Goal: Information Seeking & Learning: Learn about a topic

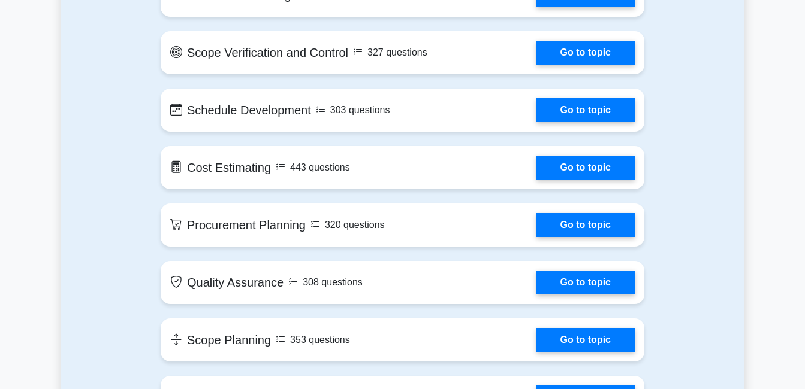
scroll to position [1270, 0]
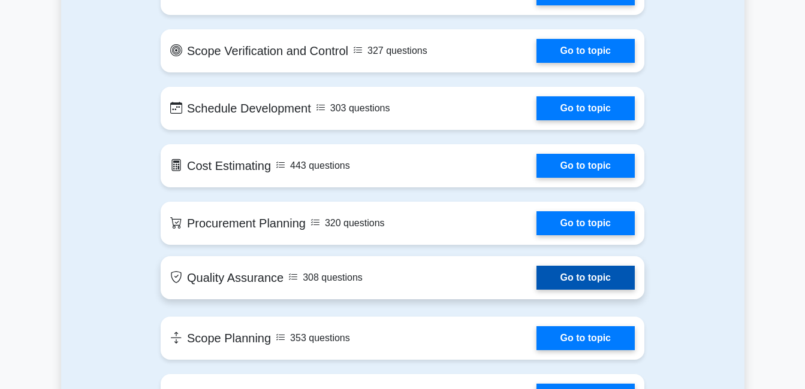
click at [577, 281] on link "Go to topic" at bounding box center [585, 278] width 98 height 24
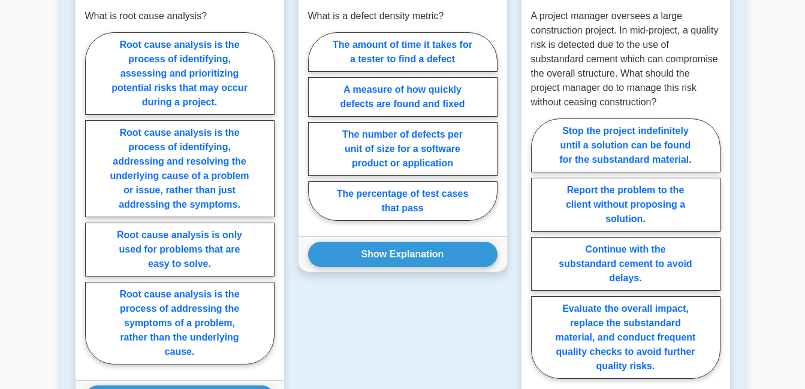
scroll to position [695, 0]
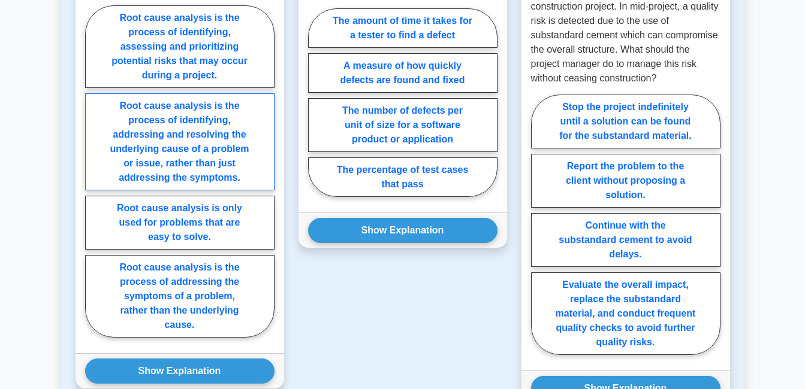
click at [176, 144] on label "Root cause analysis is the process of identifying, addressing and resolving the…" at bounding box center [179, 141] width 189 height 97
click at [93, 171] on input "Root cause analysis is the process of identifying, addressing and resolving the…" at bounding box center [89, 175] width 8 height 8
radio input "true"
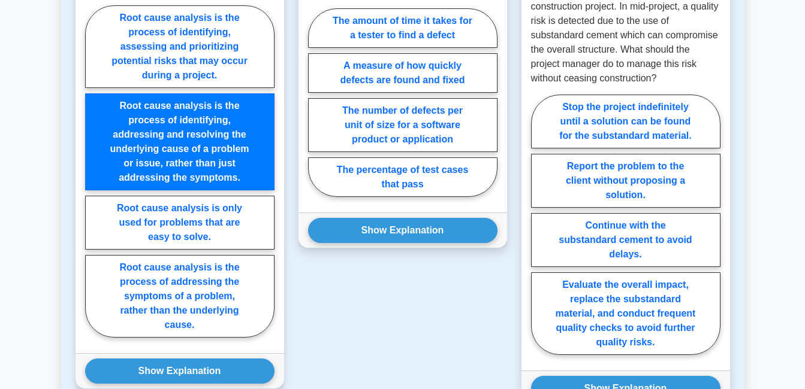
click at [85, 171] on input "Root cause analysis is the process of identifying, assessing and prioritizing p…" at bounding box center [89, 175] width 8 height 8
radio input "true"
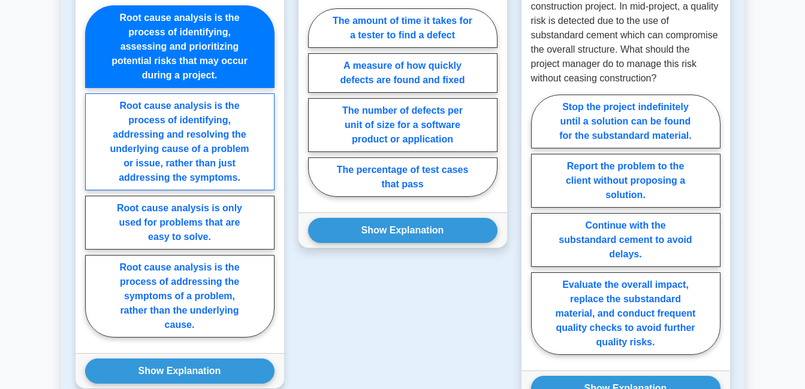
click at [85, 171] on input "Root cause analysis is the process of identifying, addressing and resolving the…" at bounding box center [89, 175] width 8 height 8
radio input "true"
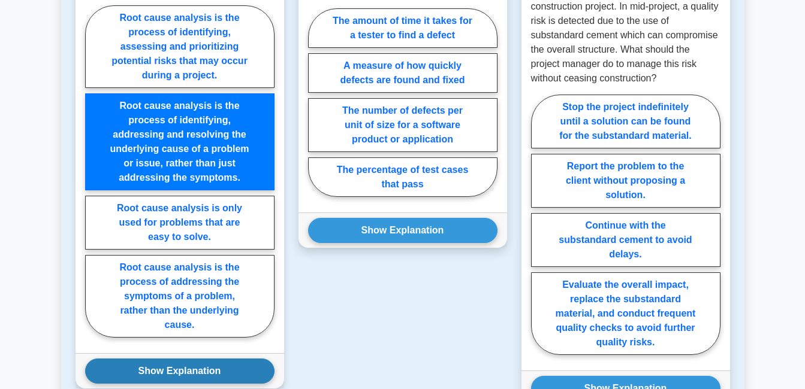
click at [194, 361] on button "Show Explanation" at bounding box center [179, 371] width 189 height 25
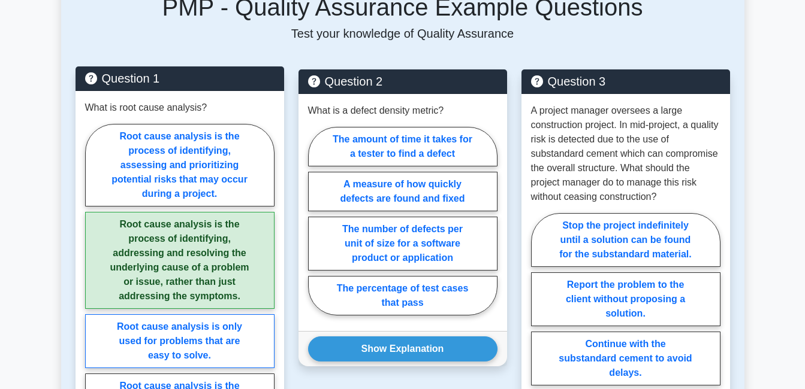
scroll to position [575, 0]
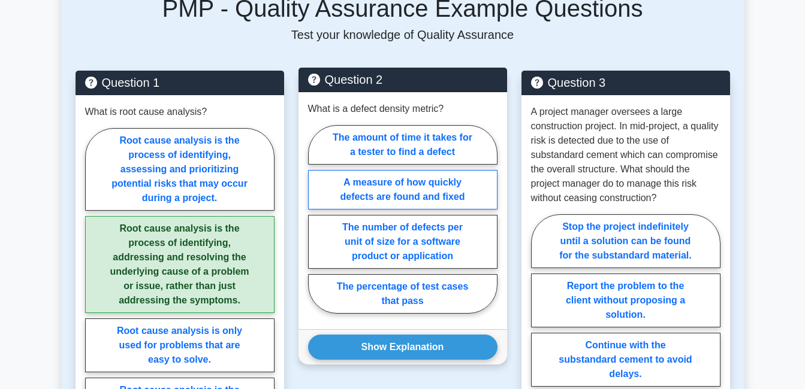
click at [435, 186] on label "A measure of how quickly defects are found and fixed" at bounding box center [402, 190] width 189 height 40
click at [316, 219] on input "A measure of how quickly defects are found and fixed" at bounding box center [312, 223] width 8 height 8
radio input "true"
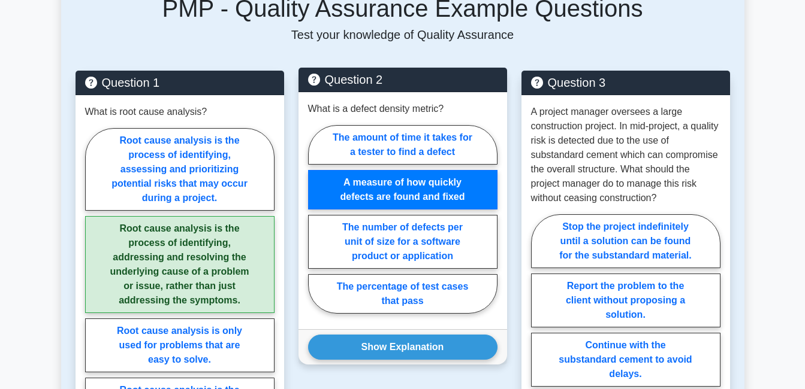
click at [435, 186] on label "A measure of how quickly defects are found and fixed" at bounding box center [402, 190] width 189 height 40
click at [316, 219] on input "A measure of how quickly defects are found and fixed" at bounding box center [312, 223] width 8 height 8
click at [435, 186] on label "A measure of how quickly defects are found and fixed" at bounding box center [402, 190] width 189 height 40
click at [316, 219] on input "A measure of how quickly defects are found and fixed" at bounding box center [312, 223] width 8 height 8
click at [424, 147] on label "The amount of time it takes for a tester to find a defect" at bounding box center [402, 145] width 189 height 40
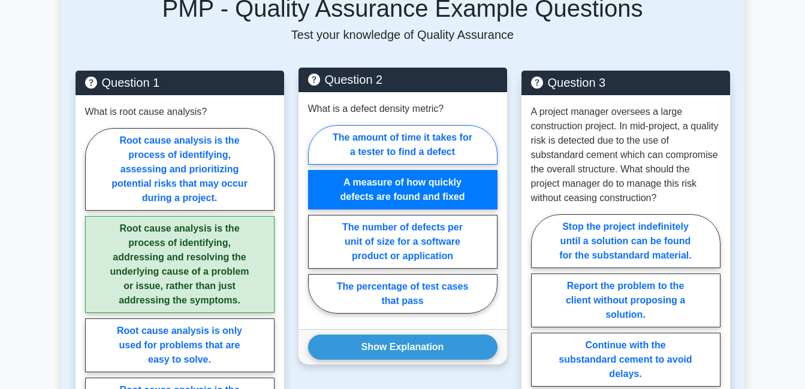
click at [316, 219] on input "The amount of time it takes for a tester to find a defect" at bounding box center [312, 223] width 8 height 8
radio input "true"
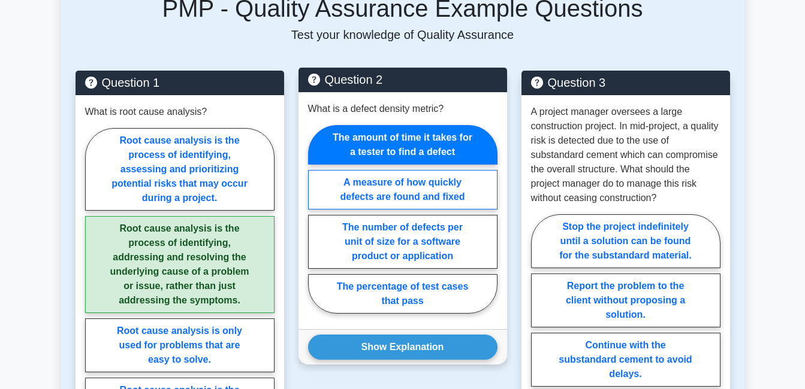
click at [422, 183] on label "A measure of how quickly defects are found and fixed" at bounding box center [402, 190] width 189 height 40
click at [316, 219] on input "A measure of how quickly defects are found and fixed" at bounding box center [312, 223] width 8 height 8
radio input "true"
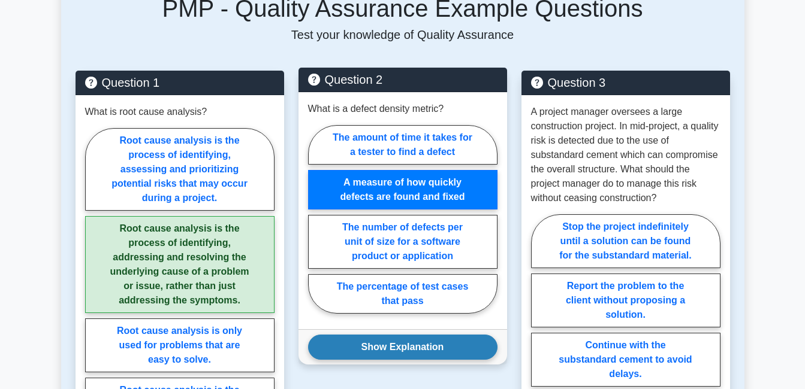
click at [382, 349] on button "Show Explanation" at bounding box center [402, 347] width 189 height 25
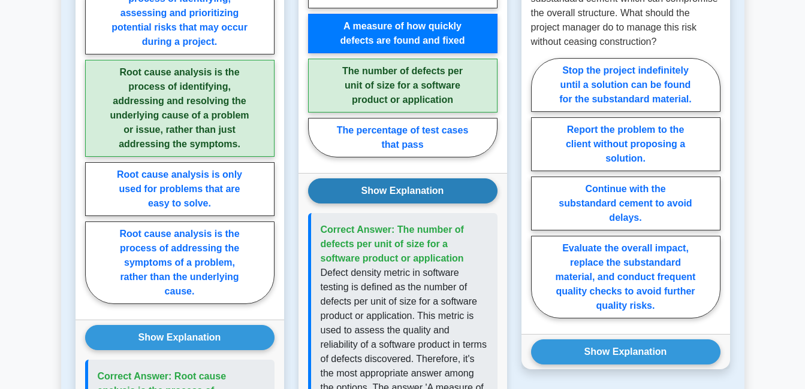
scroll to position [734, 0]
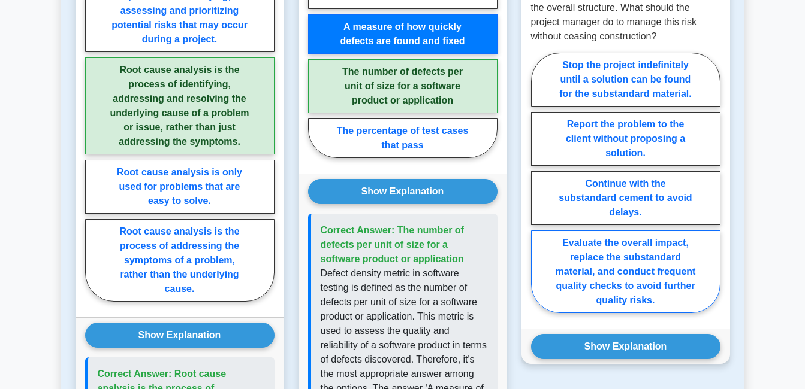
click at [596, 261] on label "Evaluate the overall impact, replace the substandard material, and conduct freq…" at bounding box center [625, 272] width 189 height 83
click at [539, 191] on input "Evaluate the overall impact, replace the substandard material, and conduct freq…" at bounding box center [535, 187] width 8 height 8
radio input "true"
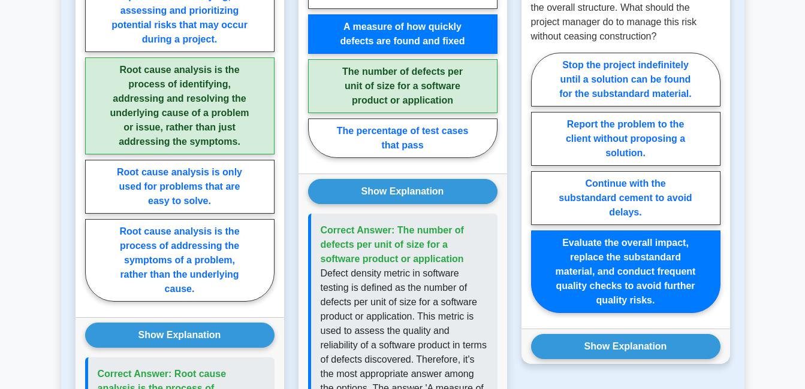
click at [596, 261] on label "Evaluate the overall impact, replace the substandard material, and conduct freq…" at bounding box center [625, 272] width 189 height 83
click at [539, 191] on input "Evaluate the overall impact, replace the substandard material, and conduct freq…" at bounding box center [535, 187] width 8 height 8
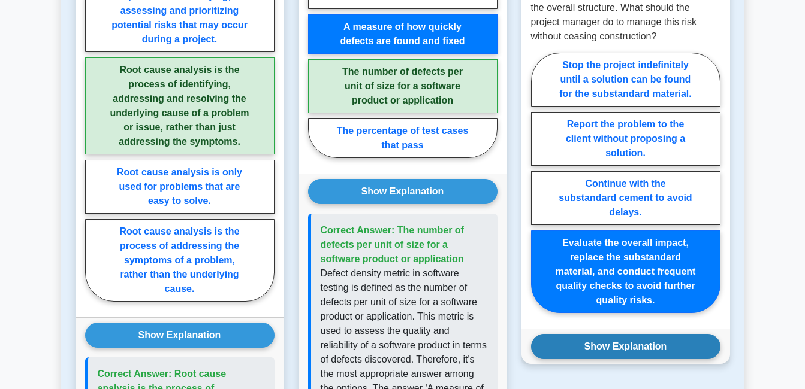
click at [624, 346] on button "Show Explanation" at bounding box center [625, 346] width 189 height 25
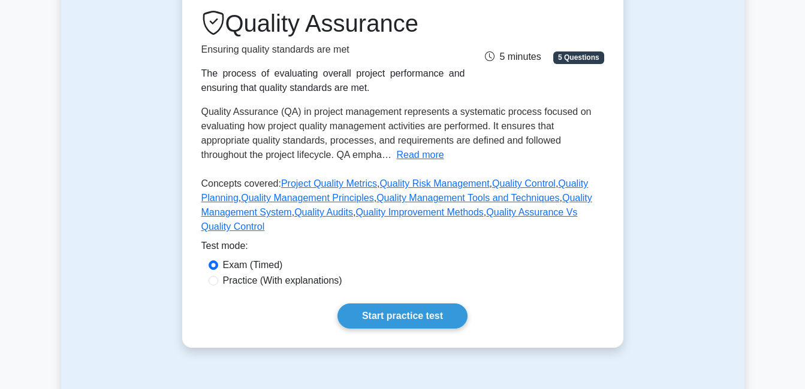
scroll to position [192, 0]
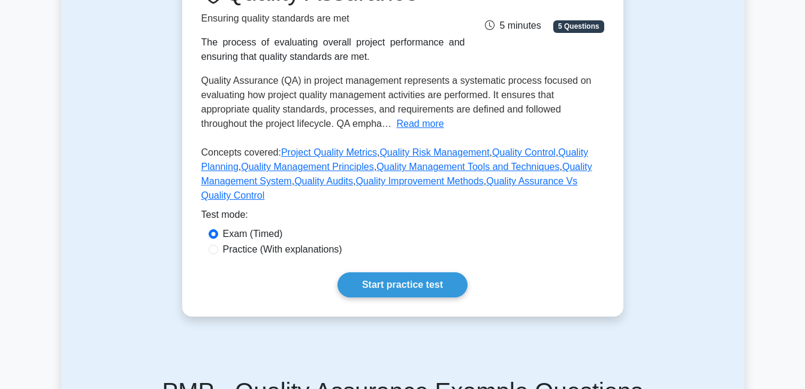
click at [421, 300] on div "Quality Assurance Ensuring quality standards are met The process of evaluating …" at bounding box center [402, 138] width 441 height 358
click at [418, 285] on link "Start practice test" at bounding box center [402, 285] width 130 height 25
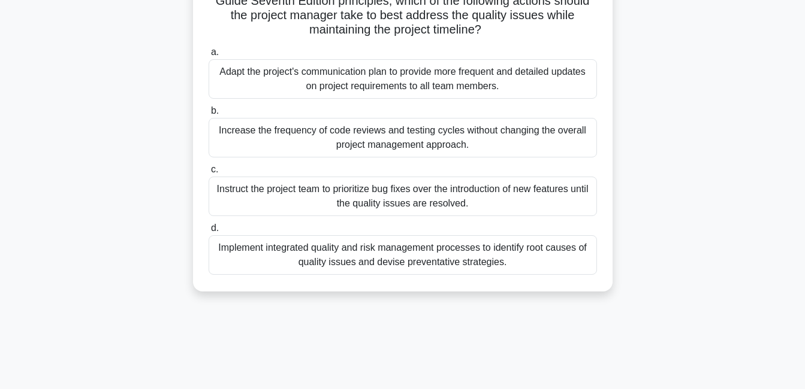
scroll to position [240, 0]
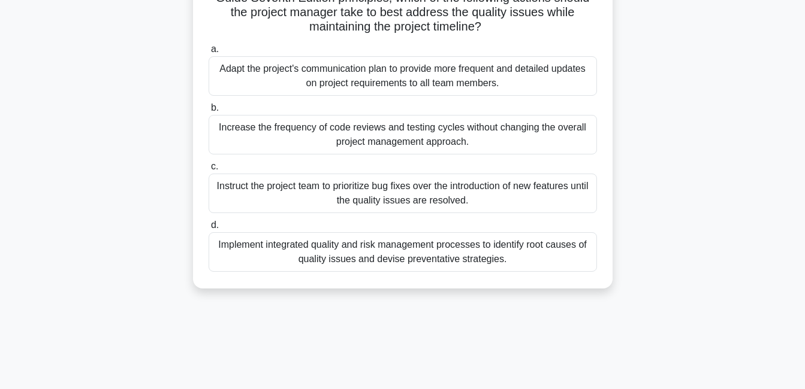
click at [443, 201] on div "Instruct the project team to prioritize bug fixes over the introduction of new …" at bounding box center [402, 194] width 388 height 40
click at [208, 171] on input "c. Instruct the project team to prioritize bug fixes over the introduction of n…" at bounding box center [208, 167] width 0 height 8
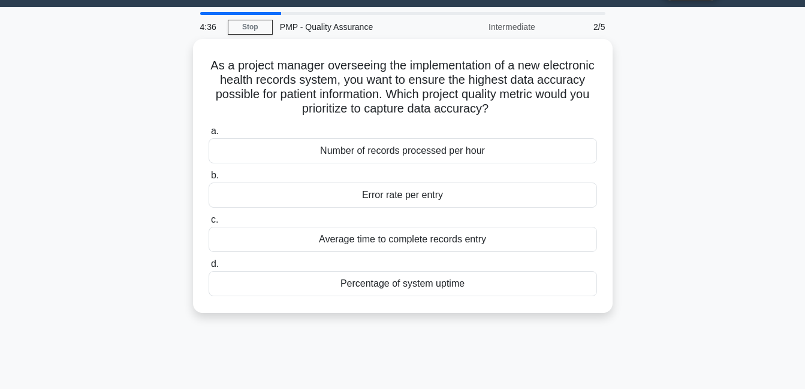
scroll to position [0, 0]
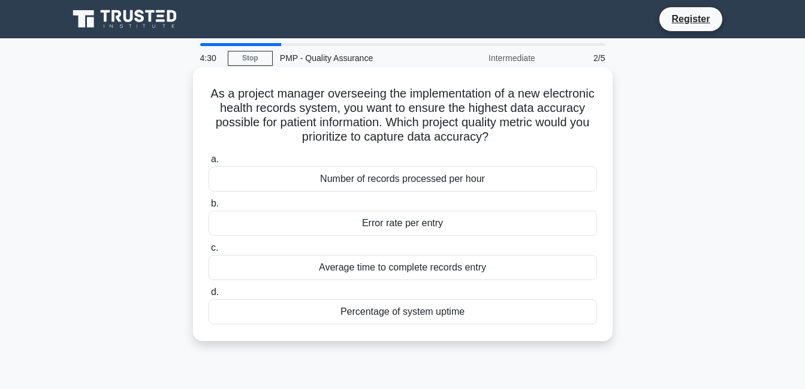
click at [446, 183] on div "Number of records processed per hour" at bounding box center [402, 179] width 388 height 25
click at [208, 164] on input "a. Number of records processed per hour" at bounding box center [208, 160] width 0 height 8
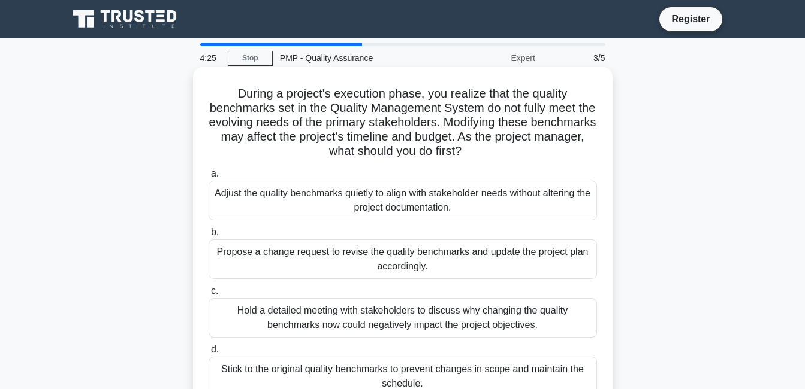
click at [445, 202] on div "Adjust the quality benchmarks quietly to align with stakeholder needs without a…" at bounding box center [402, 201] width 388 height 40
click at [208, 178] on input "a. Adjust the quality benchmarks quietly to align with stakeholder needs withou…" at bounding box center [208, 174] width 0 height 8
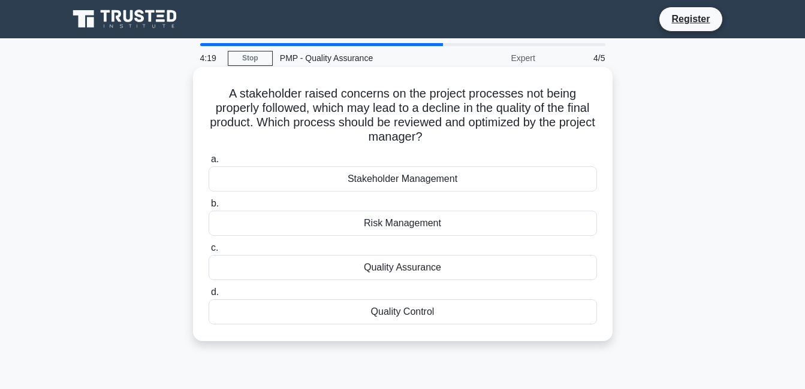
click at [439, 174] on div "Stakeholder Management" at bounding box center [402, 179] width 388 height 25
click at [208, 164] on input "a. Stakeholder Management" at bounding box center [208, 160] width 0 height 8
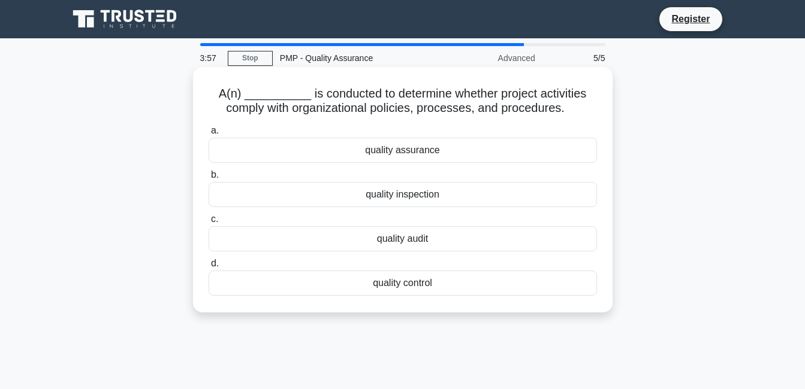
click at [415, 155] on div "quality assurance" at bounding box center [402, 150] width 388 height 25
click at [208, 135] on input "a. quality assurance" at bounding box center [208, 131] width 0 height 8
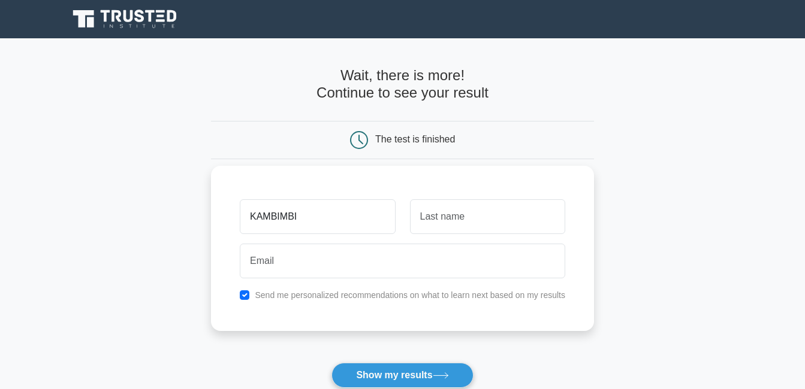
type input "KAMBIMBI"
click at [431, 221] on input "text" at bounding box center [487, 216] width 155 height 35
type input "MUYUNDA"
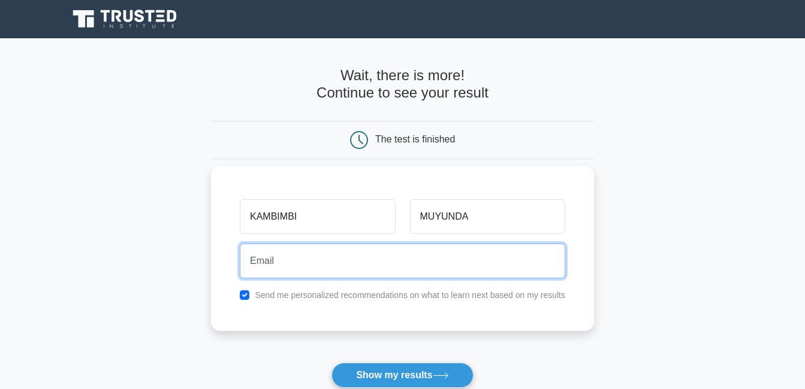
click at [326, 252] on input "email" at bounding box center [402, 261] width 325 height 35
type input "muyundakambimbi@gmail.com"
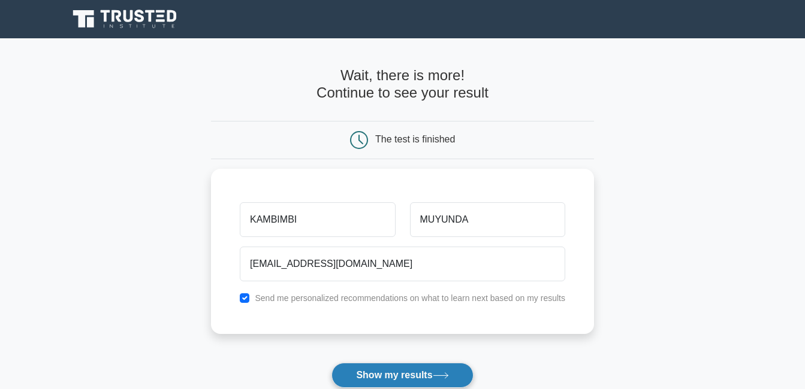
click at [409, 374] on button "Show my results" at bounding box center [401, 375] width 141 height 25
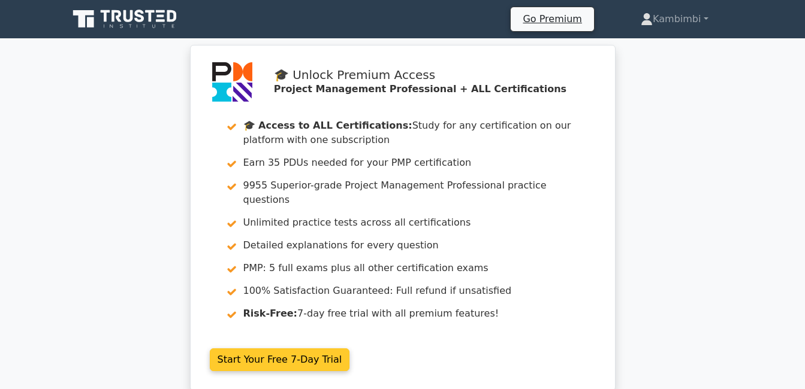
click at [318, 349] on link "Start Your Free 7-Day Trial" at bounding box center [280, 360] width 140 height 23
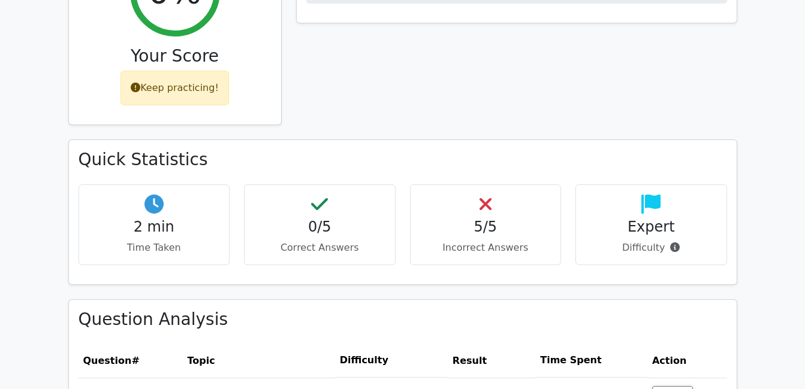
scroll to position [599, 0]
